Goal: Information Seeking & Learning: Learn about a topic

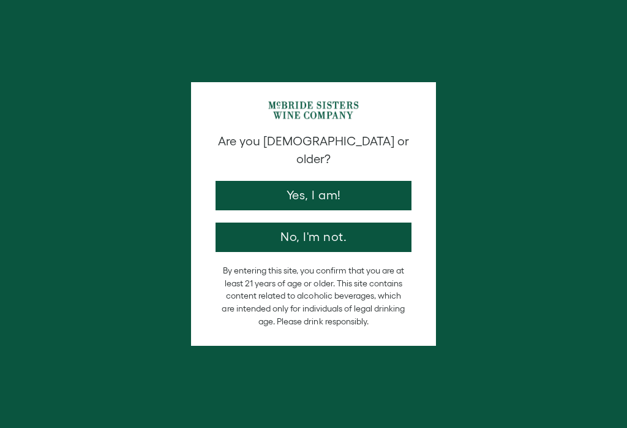
click at [324, 181] on button "Yes, I am!" at bounding box center [314, 195] width 196 height 29
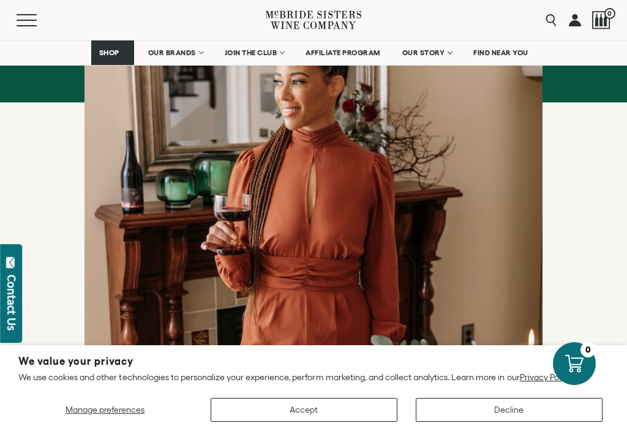
scroll to position [448, 0]
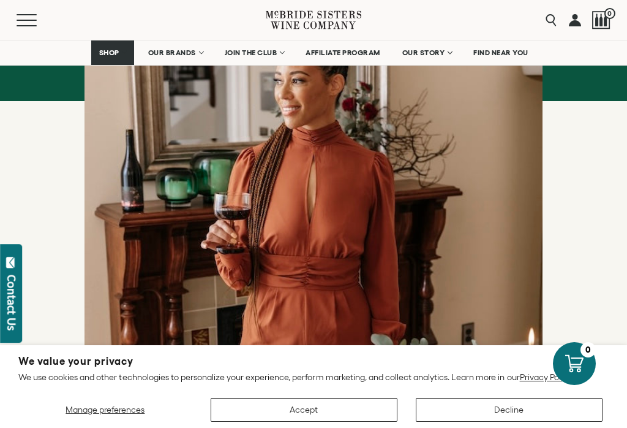
click at [515, 421] on button "Decline" at bounding box center [509, 410] width 187 height 24
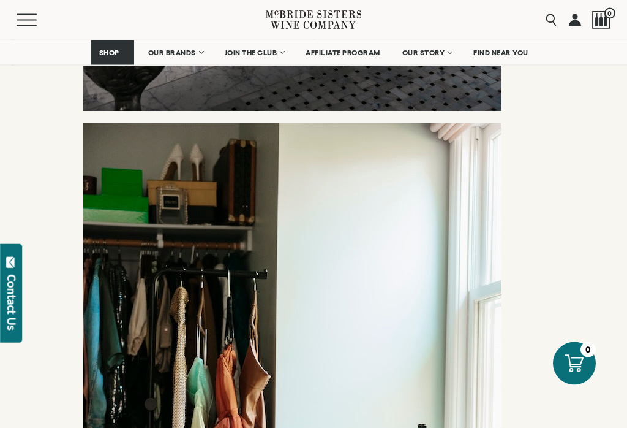
scroll to position [3297, 0]
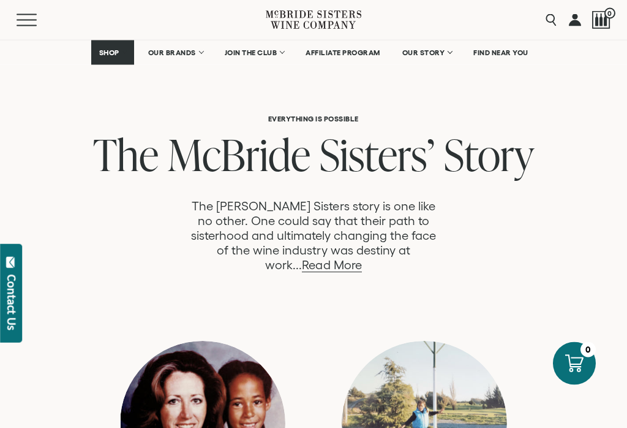
scroll to position [598, 0]
click at [361, 258] on link "Read More" at bounding box center [331, 265] width 59 height 14
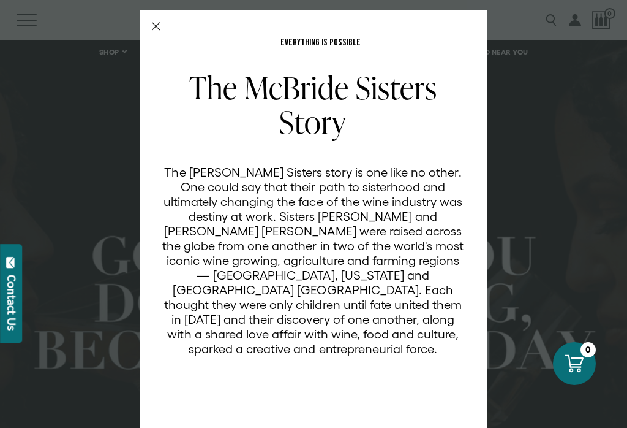
scroll to position [0, 0]
click at [161, 20] on div "EVERYTHING IS POSSIBLE The McBride Sisters Story The McBride Sisters story is o…" at bounding box center [314, 226] width 348 height 432
click at [151, 29] on div "EVERYTHING IS POSSIBLE The McBride Sisters Story The McBride Sisters story is o…" at bounding box center [314, 226] width 348 height 432
click at [153, 29] on line "Close Modal" at bounding box center [156, 26] width 7 height 7
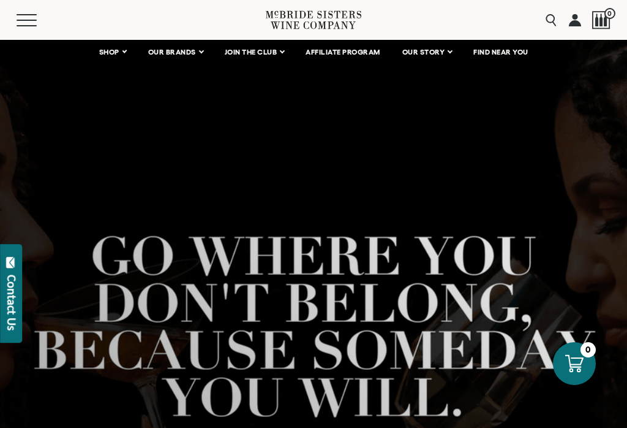
scroll to position [3, 0]
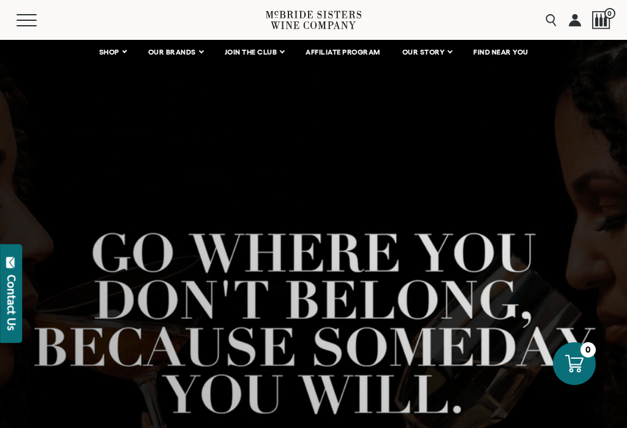
click at [437, 58] on link "OUR STORY" at bounding box center [428, 52] width 66 height 25
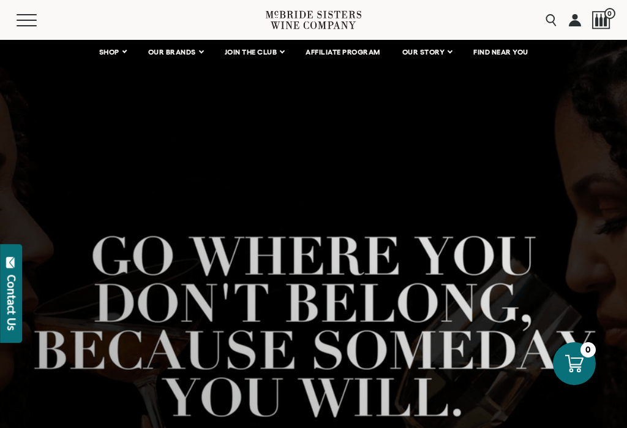
click at [463, 273] on div at bounding box center [313, 352] width 627 height 588
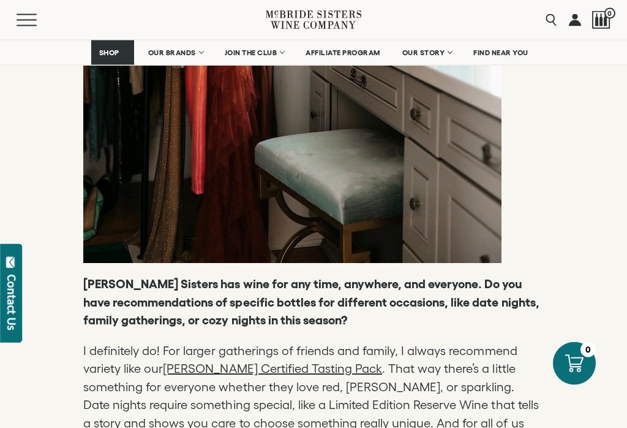
scroll to position [3838, 0]
click at [146, 355] on p "I definitely do! For larger gatherings of friends and family, I always recommen…" at bounding box center [313, 423] width 461 height 163
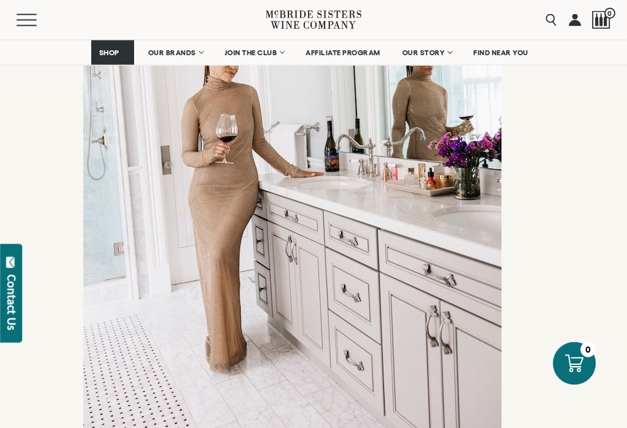
scroll to position [4520, 0]
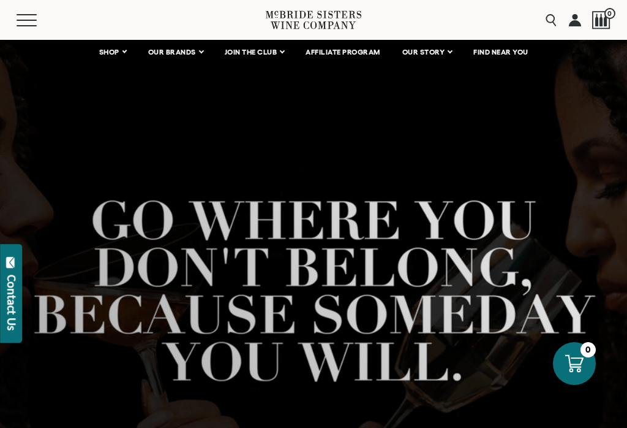
scroll to position [29, 0]
